Goal: Entertainment & Leisure: Consume media (video, audio)

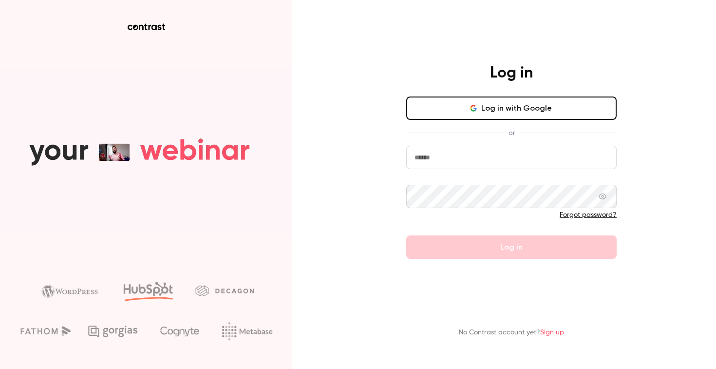
type input "**********"
click at [511, 247] on button "Log in" at bounding box center [511, 246] width 210 height 23
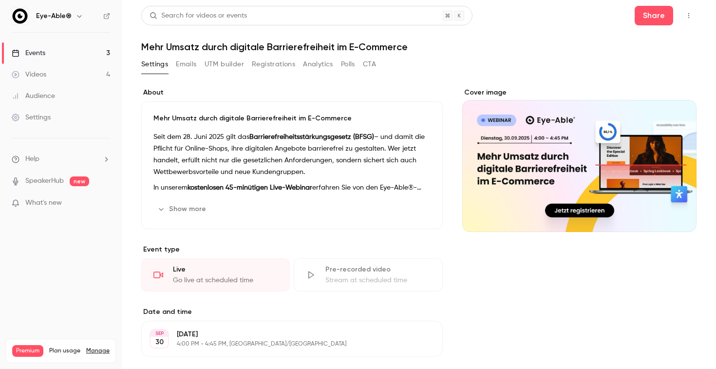
click at [42, 55] on div "Events" at bounding box center [29, 53] width 34 height 10
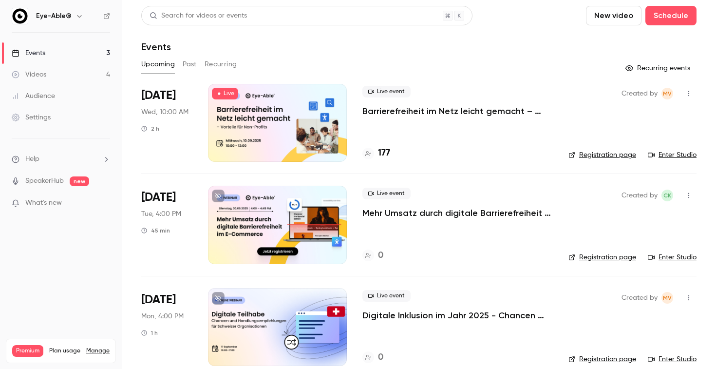
click at [43, 76] on div "Videos" at bounding box center [29, 75] width 35 height 10
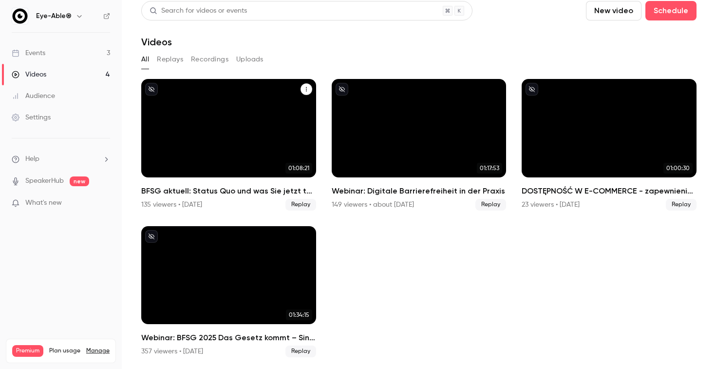
scroll to position [20, 0]
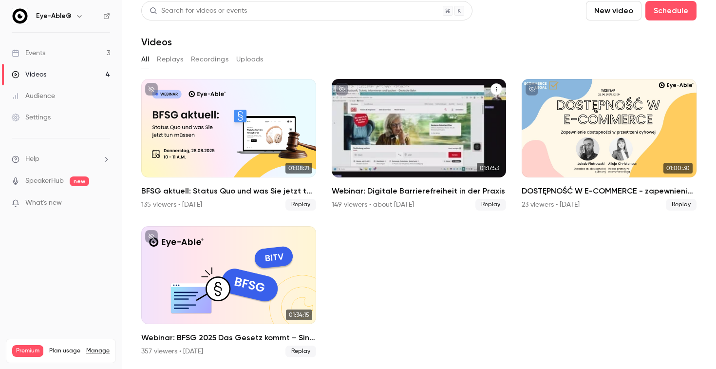
click at [420, 185] on h2 "Webinar: Digitale Barrierefreiheit in der Praxis" at bounding box center [419, 191] width 175 height 12
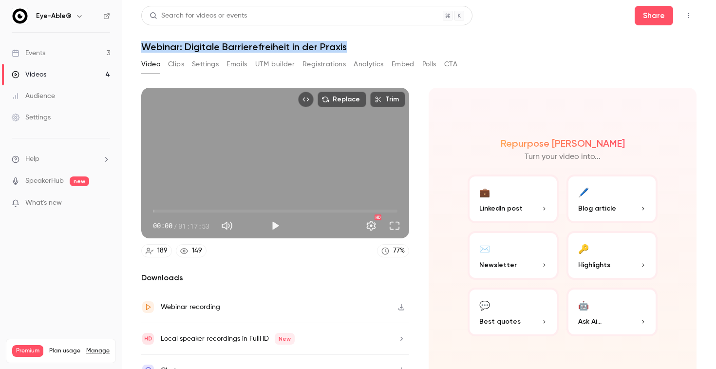
copy h1 "Webinar: Digitale Barrierefreiheit in der Praxis"
drag, startPoint x: 141, startPoint y: 46, endPoint x: 361, endPoint y: 45, distance: 219.6
click at [361, 45] on h1 "Webinar: Digitale Barrierefreiheit in der Praxis" at bounding box center [418, 47] width 555 height 12
